Goal: Use online tool/utility: Utilize a website feature to perform a specific function

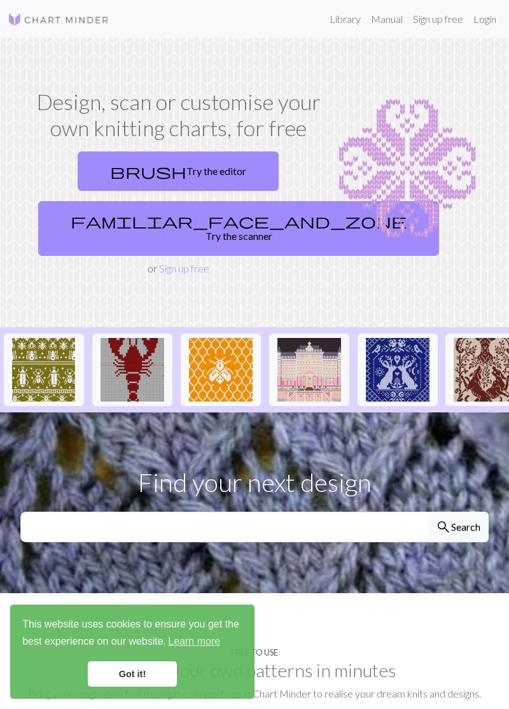
click at [213, 364] on img at bounding box center [221, 370] width 64 height 64
click at [388, 346] on img at bounding box center [398, 370] width 64 height 64
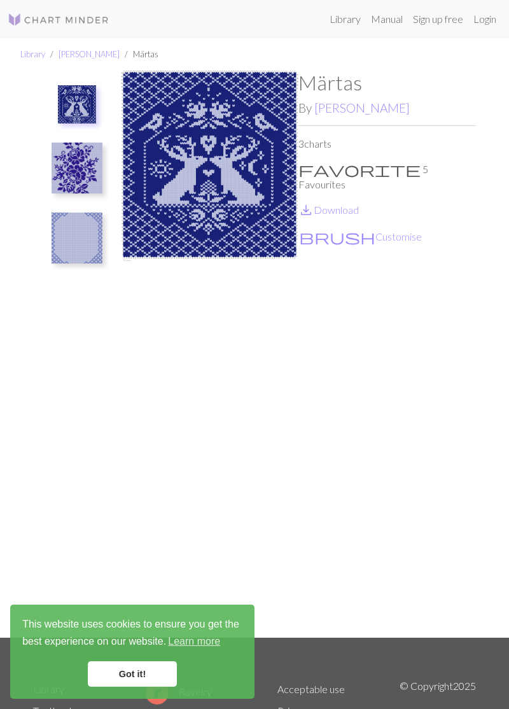
click at [74, 230] on img at bounding box center [77, 238] width 51 height 51
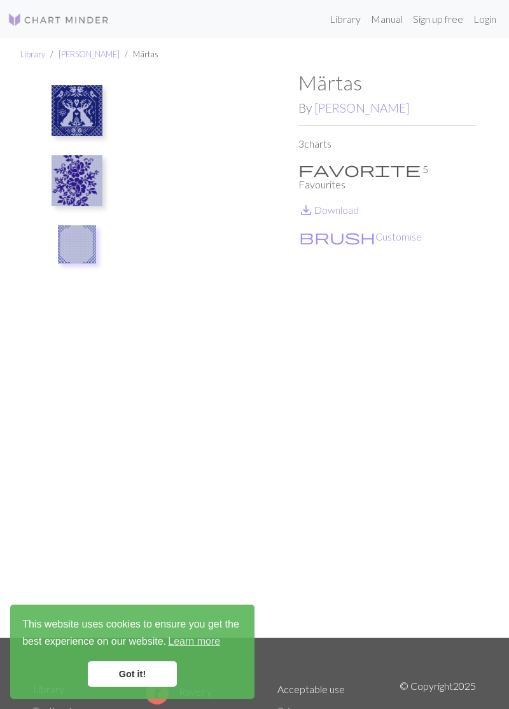
scroll to position [1, 0]
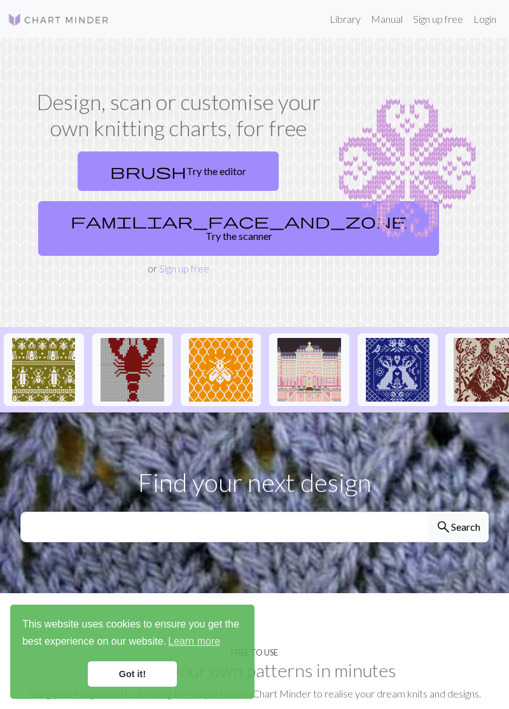
click at [157, 169] on link "brush Try the editor" at bounding box center [178, 170] width 201 height 39
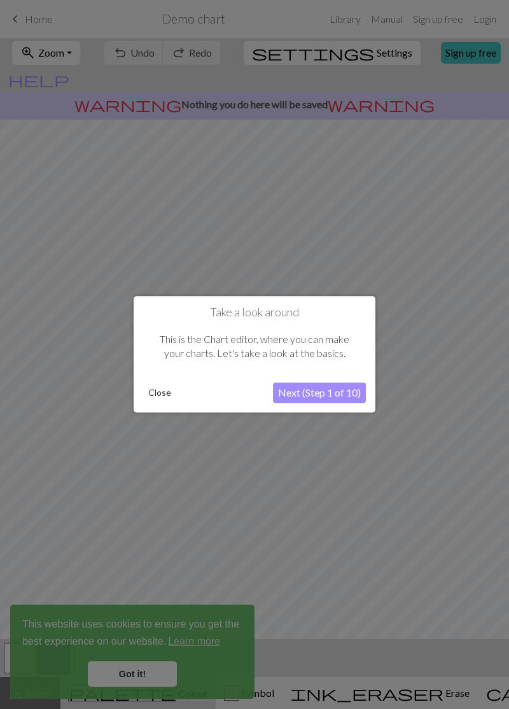
click at [307, 396] on button "Next (Step 1 of 10)" at bounding box center [319, 393] width 93 height 20
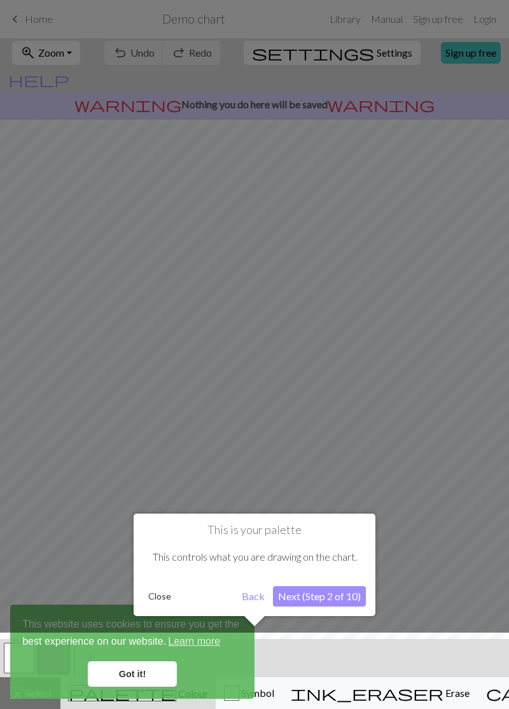
click at [127, 226] on div at bounding box center [254, 354] width 509 height 709
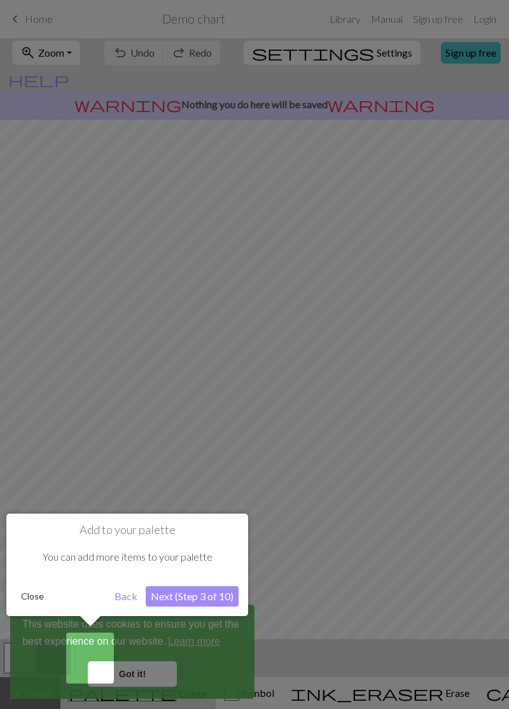
click at [123, 591] on button "Back" at bounding box center [125, 596] width 33 height 20
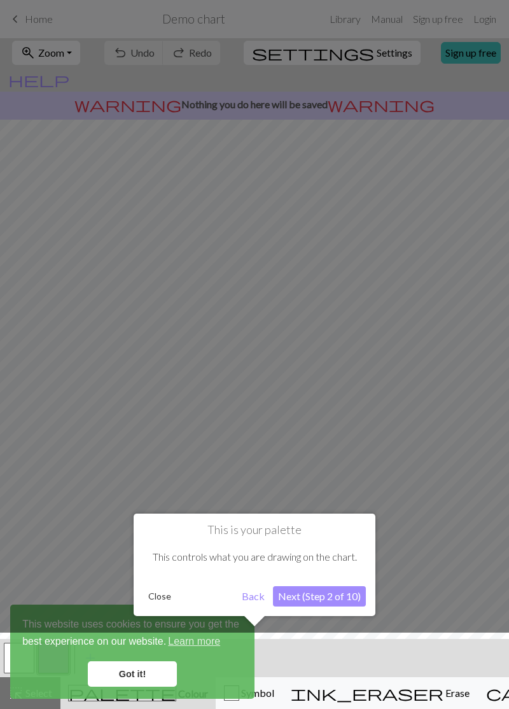
click at [153, 599] on button "Close" at bounding box center [159, 596] width 33 height 19
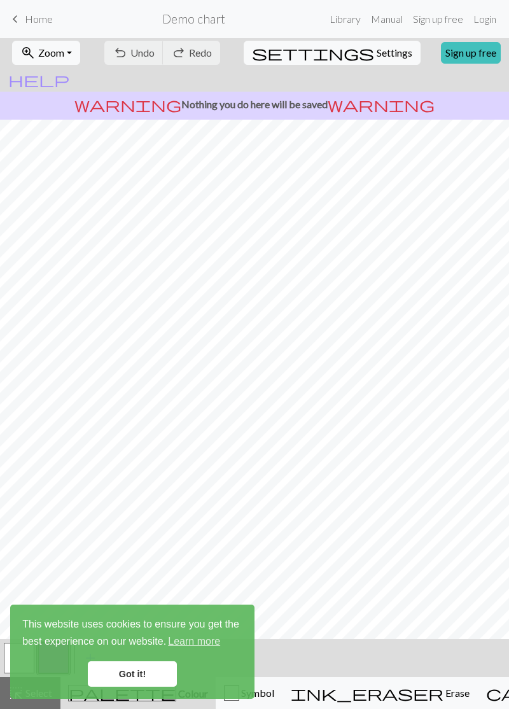
click at [132, 672] on link "Got it!" at bounding box center [132, 673] width 89 height 25
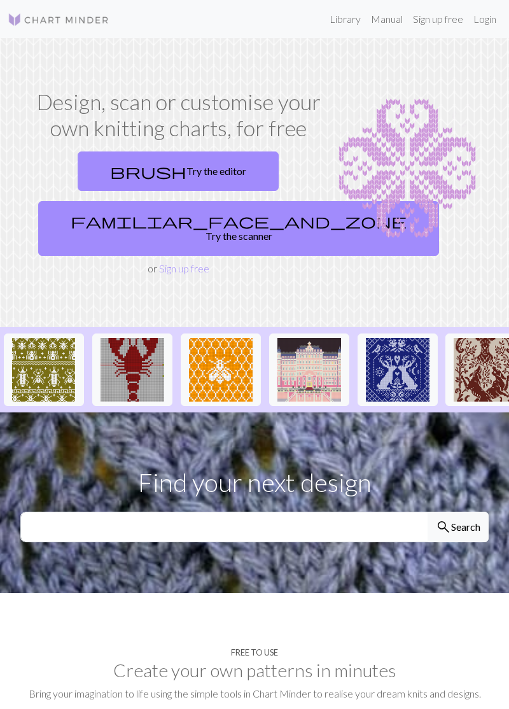
click at [295, 349] on img at bounding box center [309, 370] width 64 height 64
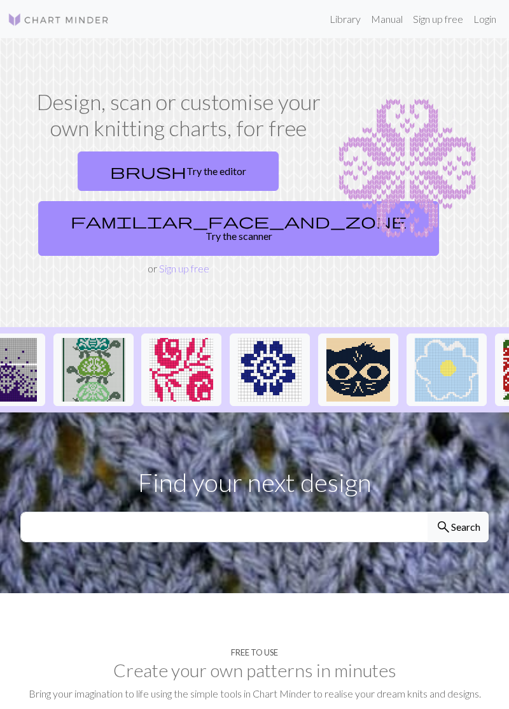
scroll to position [0, 675]
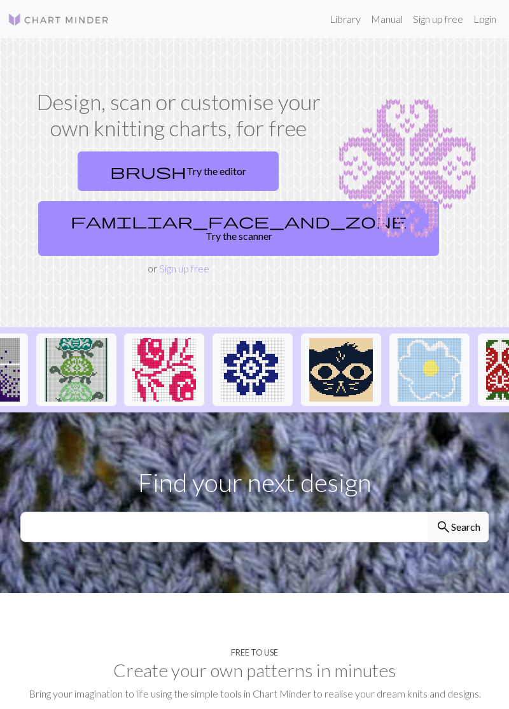
click at [235, 356] on img at bounding box center [253, 370] width 64 height 64
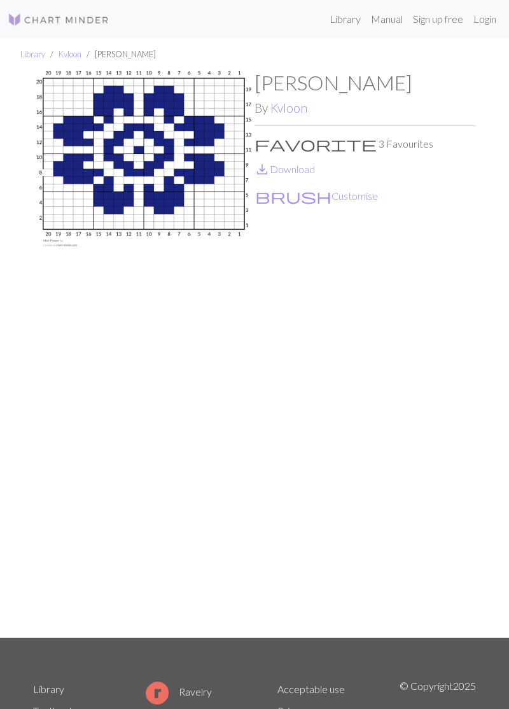
click at [287, 195] on button "brush Customise" at bounding box center [317, 196] width 124 height 17
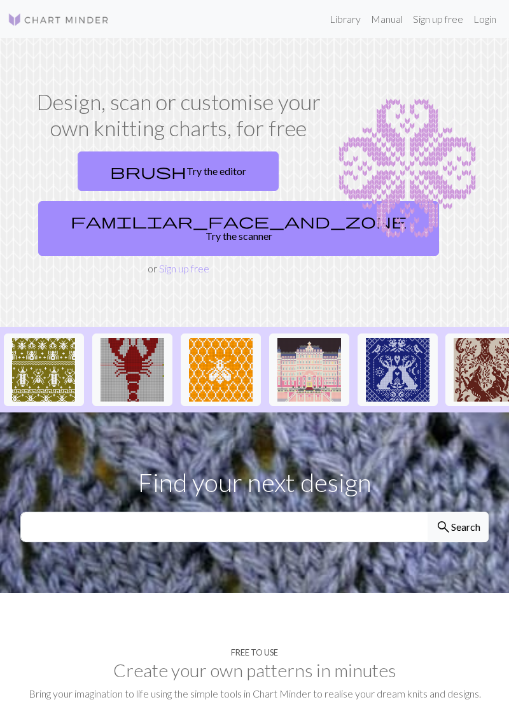
click at [219, 363] on img at bounding box center [221, 370] width 64 height 64
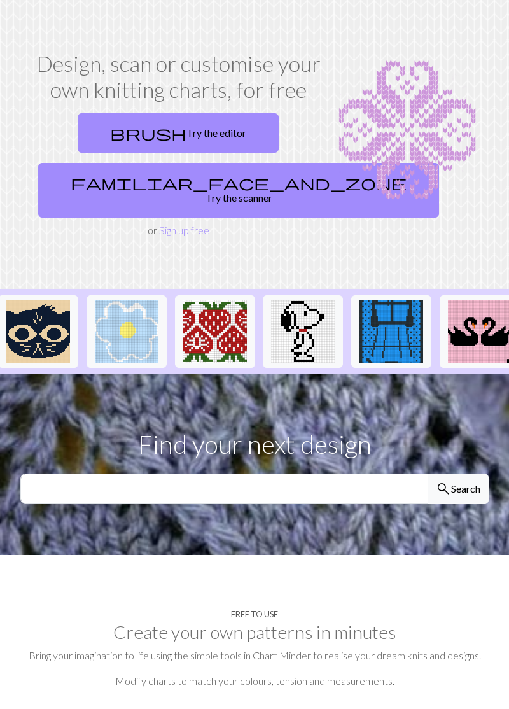
scroll to position [0, 1020]
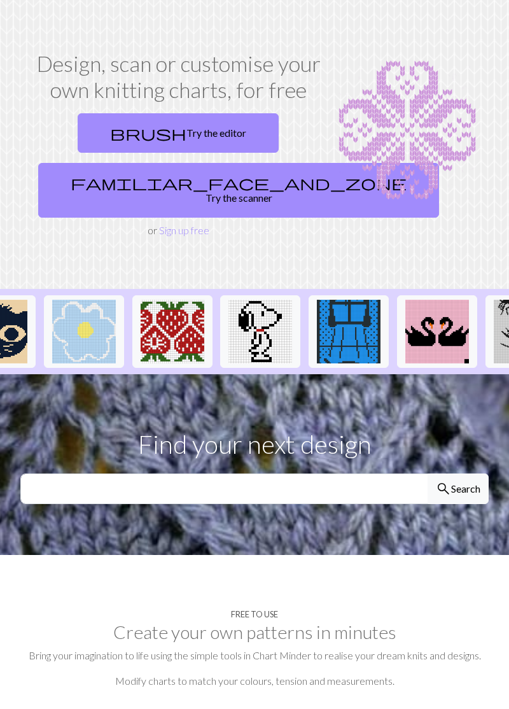
click at [266, 317] on img at bounding box center [260, 332] width 64 height 64
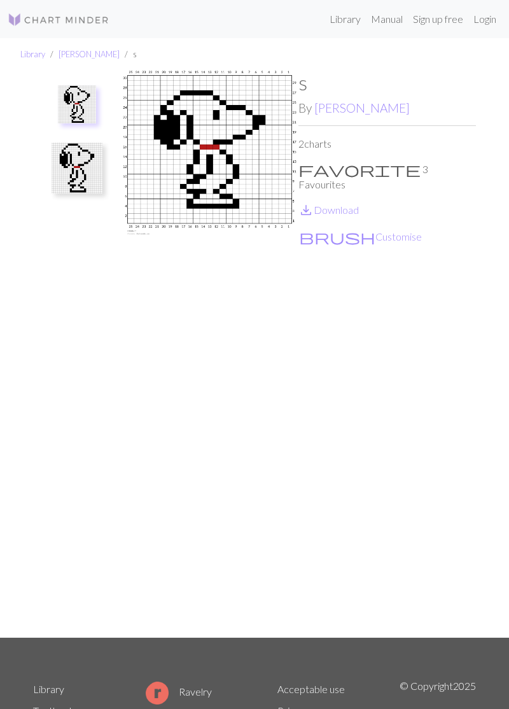
click at [60, 96] on img at bounding box center [77, 104] width 38 height 38
click at [75, 105] on img at bounding box center [77, 104] width 38 height 38
click at [71, 177] on img at bounding box center [77, 168] width 51 height 51
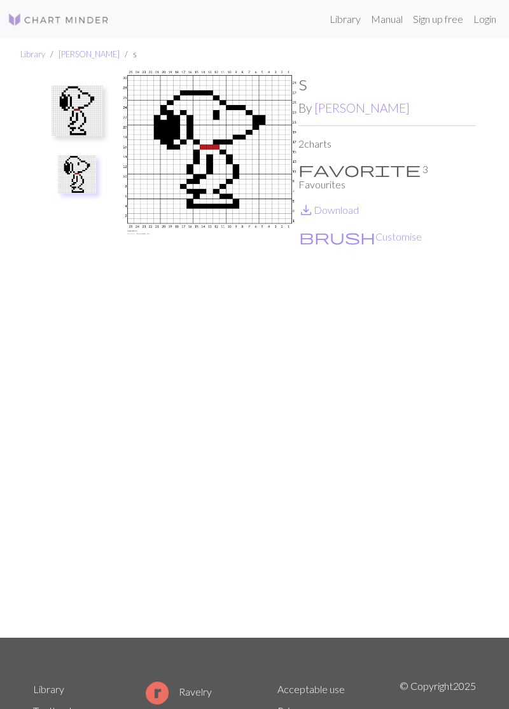
click at [78, 111] on img at bounding box center [77, 110] width 51 height 51
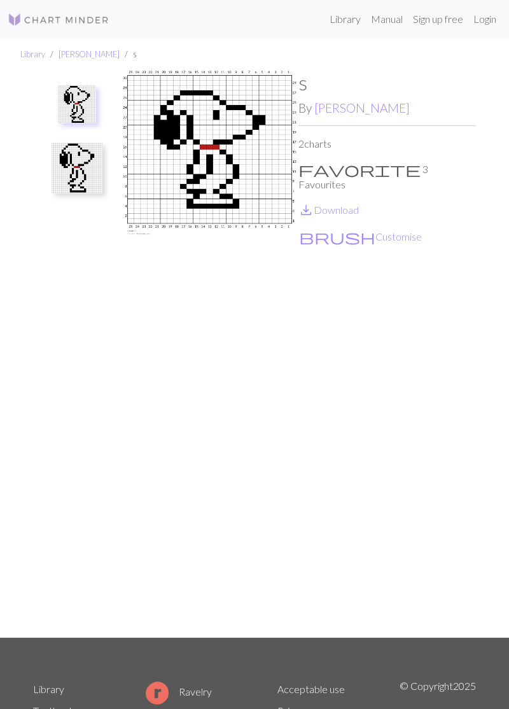
click at [82, 176] on img at bounding box center [77, 168] width 51 height 51
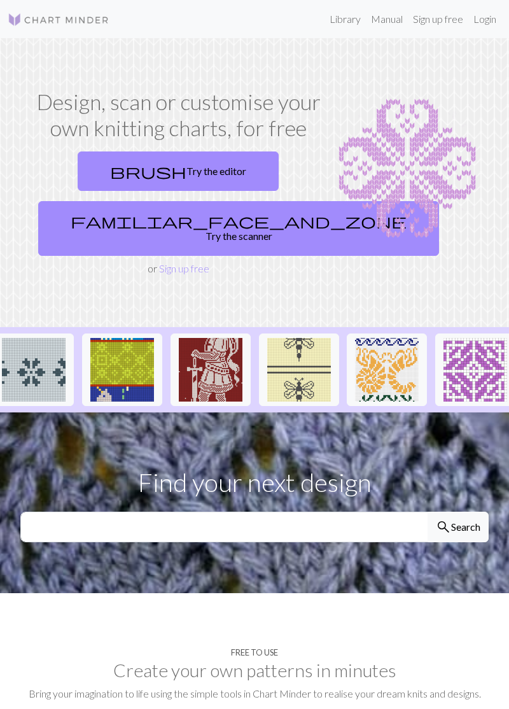
click at [154, 223] on link "familiar_face_and_zone Try the scanner" at bounding box center [238, 228] width 401 height 55
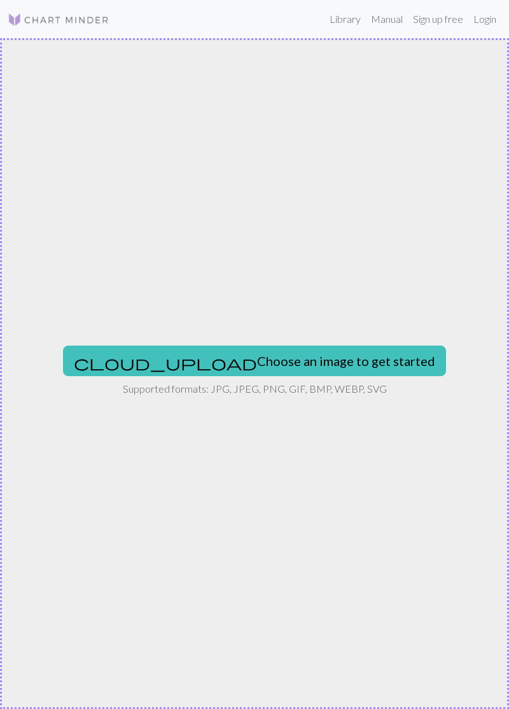
click at [198, 376] on button "cloud_upload Choose an image to get started" at bounding box center [254, 361] width 383 height 31
